Goal: Information Seeking & Learning: Learn about a topic

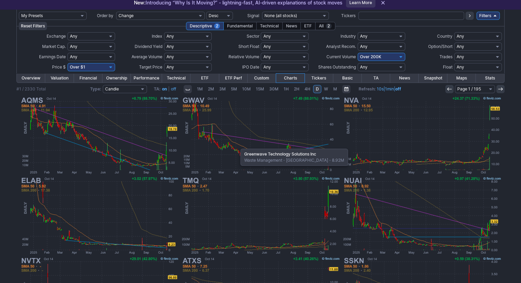
scroll to position [69, 0]
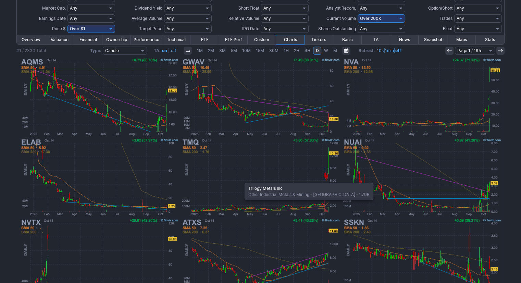
click at [241, 180] on img at bounding box center [261, 177] width 160 height 80
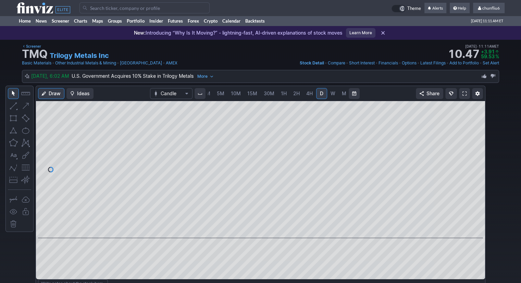
click at [217, 95] on span "5M" at bounding box center [221, 93] width 8 height 6
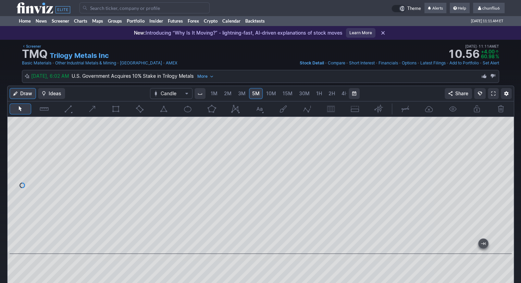
scroll to position [34, 0]
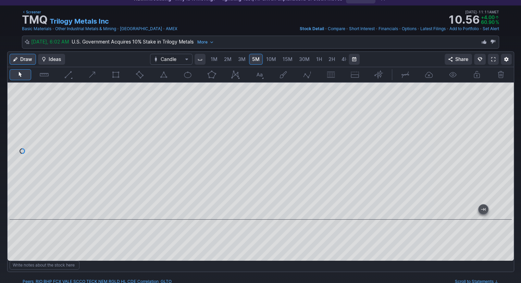
click at [494, 61] on span at bounding box center [494, 59] width 4 height 5
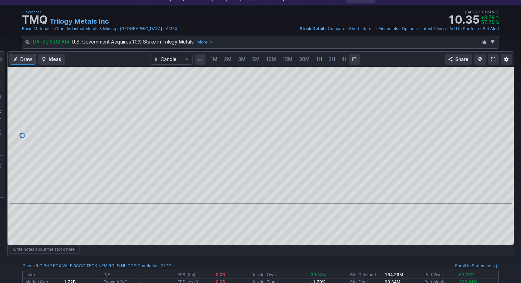
scroll to position [0, 35]
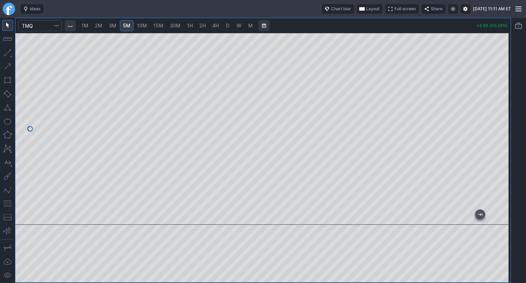
click at [88, 25] on span "1M" at bounding box center [85, 26] width 7 height 6
click at [7, 205] on button "button" at bounding box center [7, 203] width 11 height 11
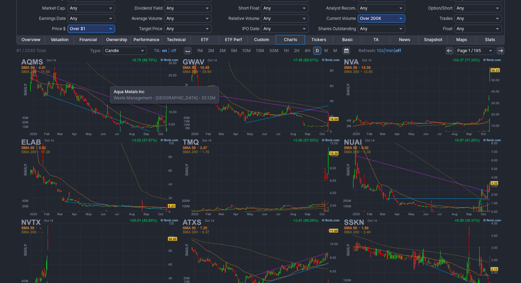
click at [107, 83] on img at bounding box center [99, 97] width 160 height 80
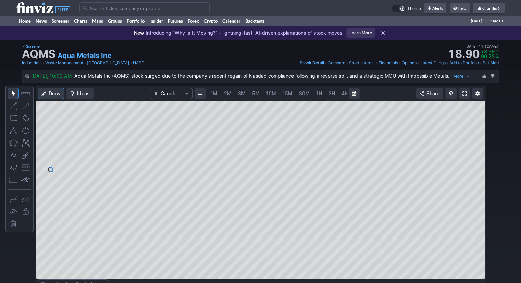
scroll to position [0, 35]
click at [465, 93] on span at bounding box center [465, 93] width 4 height 5
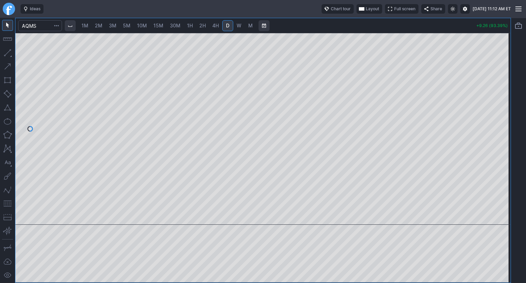
click at [102, 25] on span "2M" at bounding box center [99, 26] width 8 height 6
click at [88, 26] on span "1M" at bounding box center [85, 26] width 7 height 6
drag, startPoint x: 510, startPoint y: 84, endPoint x: 501, endPoint y: 104, distance: 21.3
click at [507, 103] on div at bounding box center [504, 127] width 14 height 175
click at [8, 202] on button "button" at bounding box center [7, 203] width 11 height 11
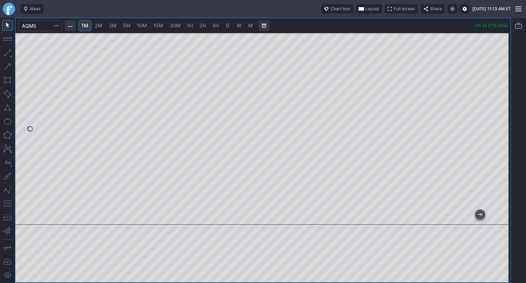
drag, startPoint x: 502, startPoint y: 76, endPoint x: 507, endPoint y: 98, distance: 22.1
click at [507, 97] on div at bounding box center [504, 127] width 14 height 175
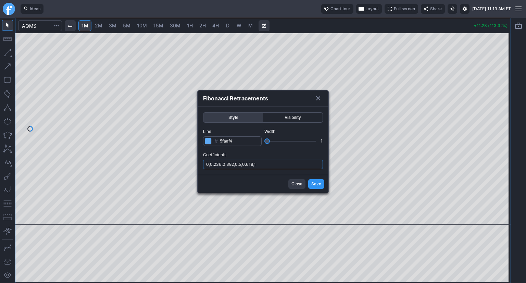
drag, startPoint x: 284, startPoint y: 165, endPoint x: 285, endPoint y: 169, distance: 4.7
click at [284, 165] on input "0,0.236,0.382,0.5,0.618,1" at bounding box center [263, 165] width 120 height 10
type input "0,0.236,0.382,0.5,0.618,1,.786"
click at [318, 181] on span "Save" at bounding box center [317, 184] width 10 height 7
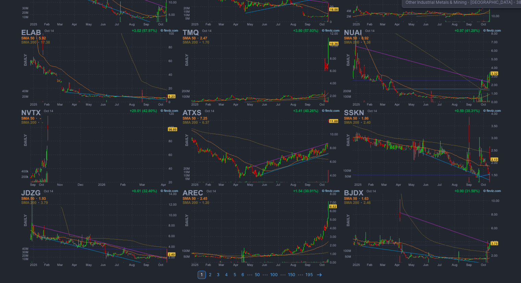
scroll to position [181, 0]
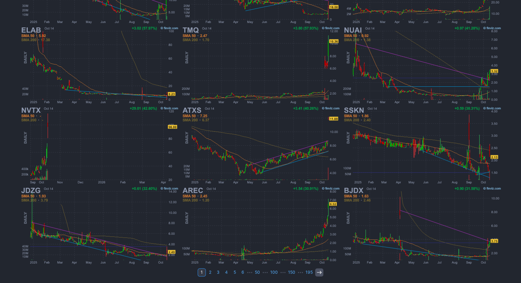
click at [318, 270] on icon at bounding box center [319, 272] width 5 height 5
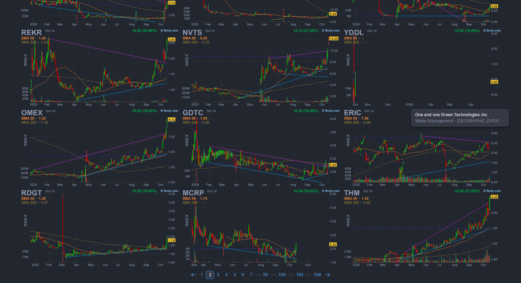
scroll to position [181, 0]
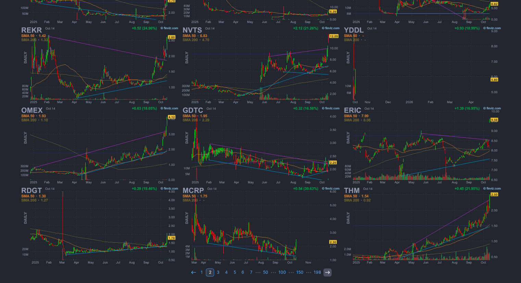
click at [326, 272] on icon at bounding box center [327, 272] width 5 height 5
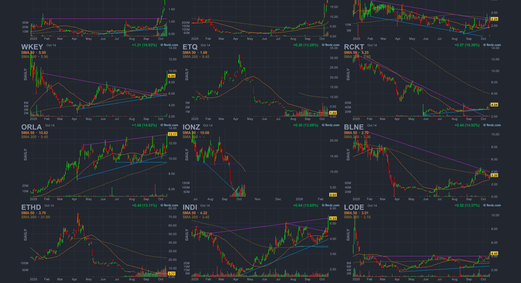
scroll to position [171, 0]
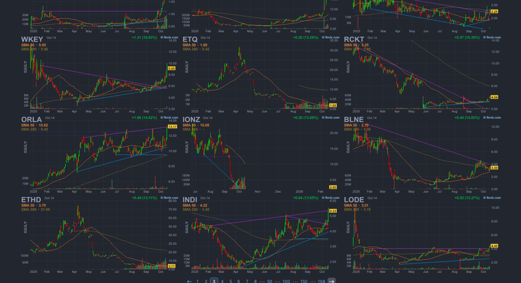
click at [330, 280] on icon at bounding box center [331, 281] width 5 height 5
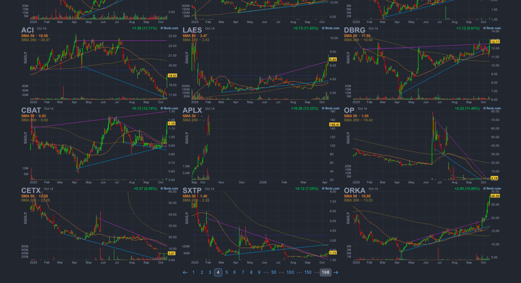
scroll to position [181, 0]
click at [213, 268] on link "3" at bounding box center [210, 272] width 8 height 8
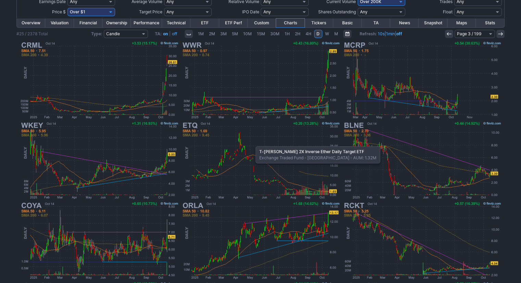
scroll to position [103, 0]
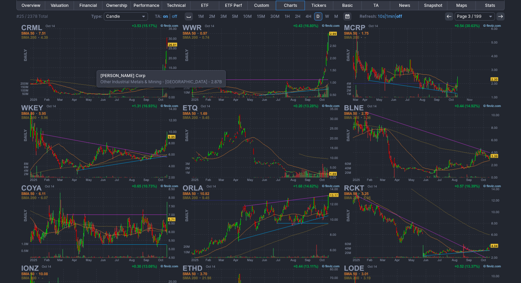
click at [93, 67] on img at bounding box center [99, 63] width 160 height 80
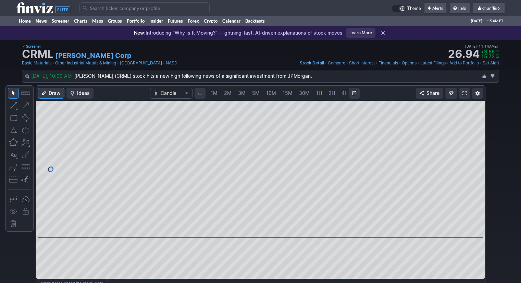
scroll to position [0, 35]
click at [219, 93] on span "5M" at bounding box center [221, 93] width 8 height 6
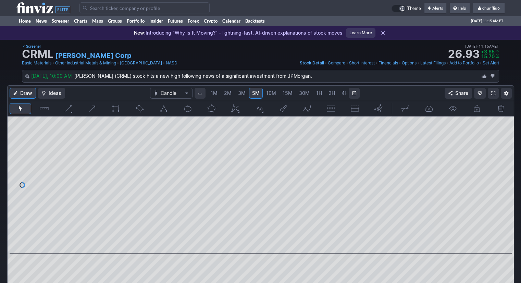
click at [213, 93] on span "1M" at bounding box center [214, 93] width 7 height 6
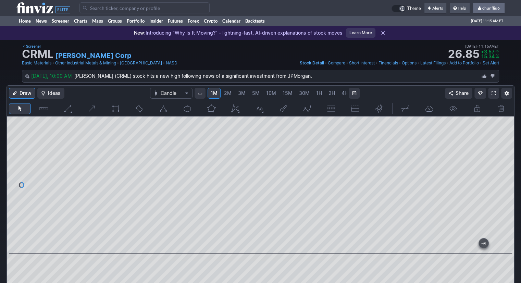
click at [487, 7] on span "chunfliu6" at bounding box center [491, 7] width 17 height 5
click at [475, 50] on link "Sign Out" at bounding box center [486, 50] width 38 height 11
